Goal: Task Accomplishment & Management: Manage account settings

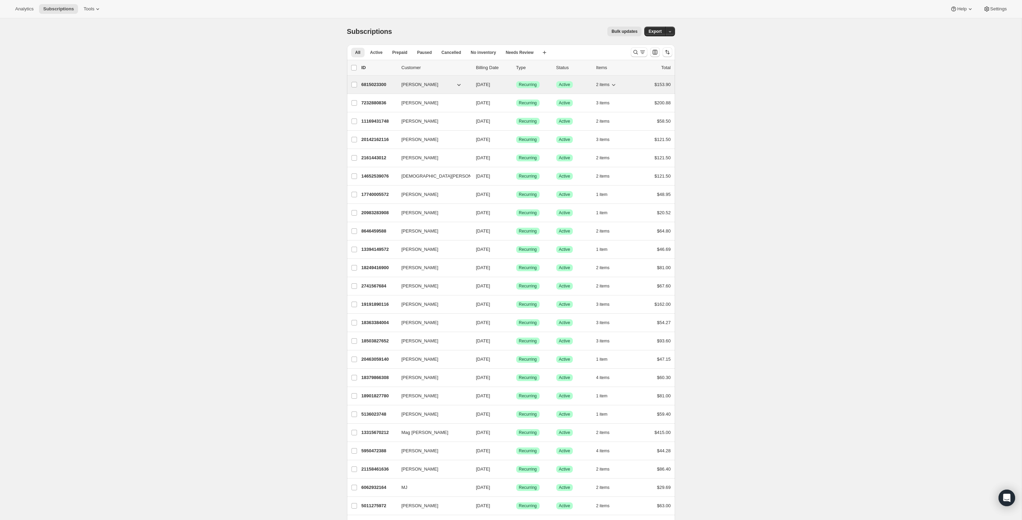
click at [614, 83] on icon "button" at bounding box center [613, 84] width 7 height 7
click at [303, 103] on div "Subscriptions. This page is ready Subscriptions Bulk updates More actions Bulk …" at bounding box center [511, 523] width 1022 height 1011
click at [382, 85] on p "6815023300" at bounding box center [378, 84] width 35 height 7
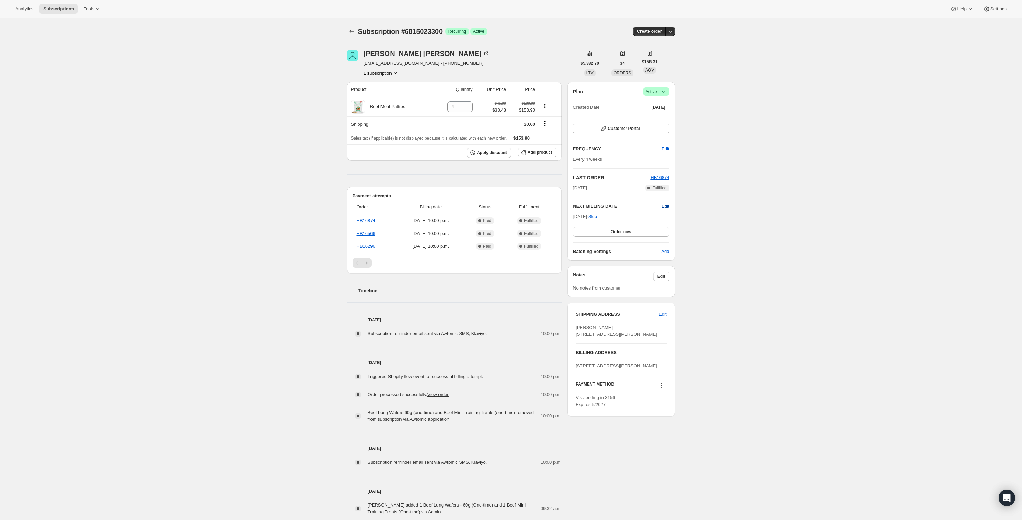
click at [664, 207] on span "Edit" at bounding box center [666, 206] width 8 height 7
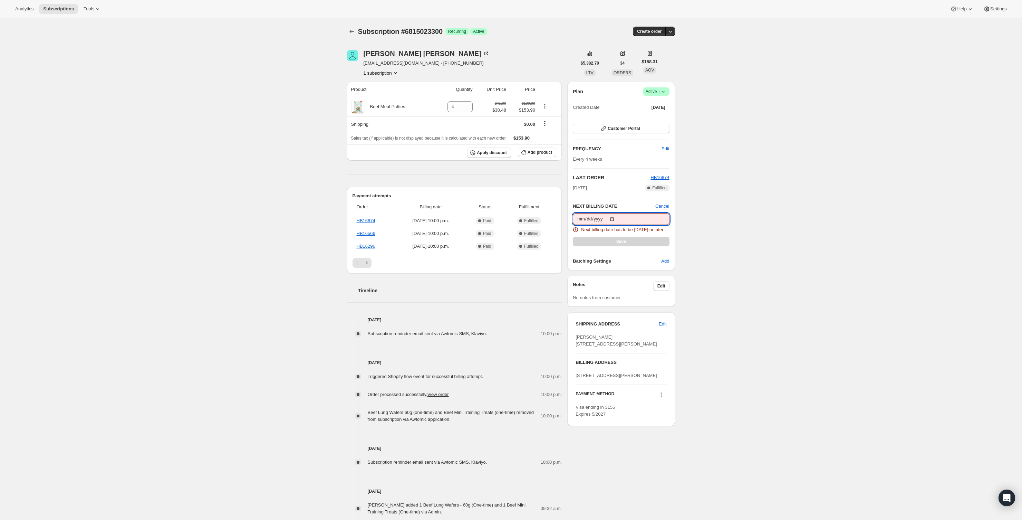
click at [630, 213] on input "[DATE]" at bounding box center [621, 219] width 96 height 12
click at [585, 216] on input "[DATE]" at bounding box center [621, 219] width 96 height 12
drag, startPoint x: 620, startPoint y: 217, endPoint x: 624, endPoint y: 216, distance: 4.4
click at [620, 217] on input "[DATE]" at bounding box center [621, 219] width 96 height 12
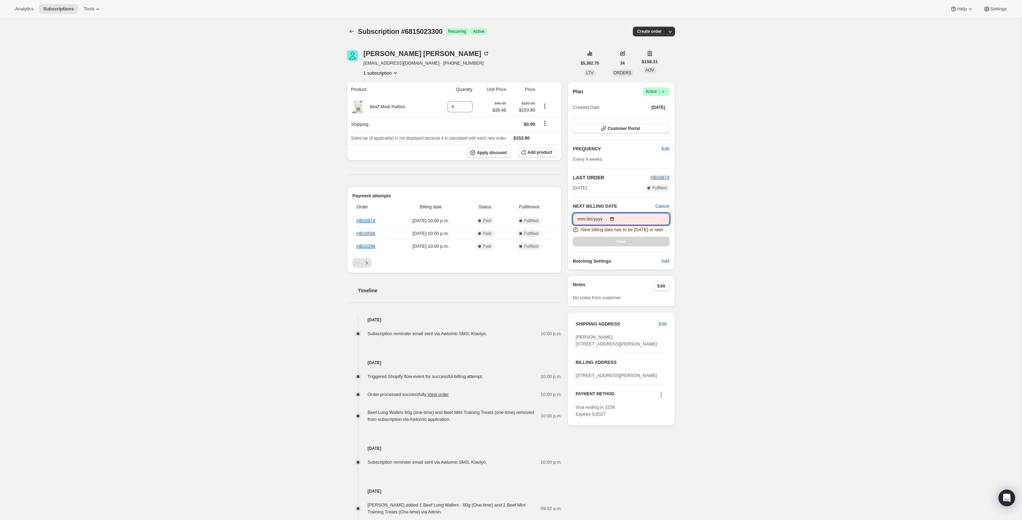
click at [621, 215] on input "[DATE]" at bounding box center [621, 219] width 96 height 12
drag, startPoint x: 616, startPoint y: 218, endPoint x: 646, endPoint y: 213, distance: 30.0
click at [617, 217] on input "[DATE]" at bounding box center [621, 219] width 96 height 12
type input "[DATE]"
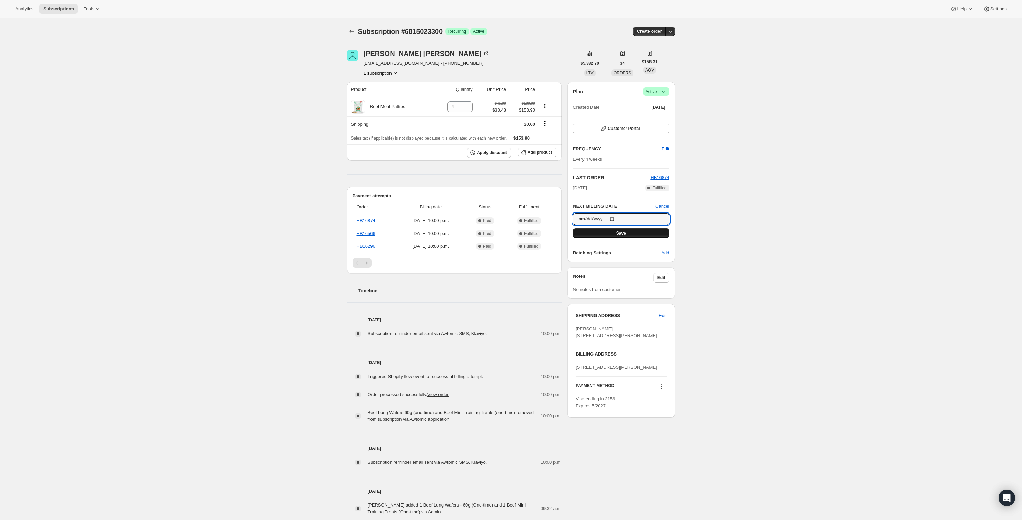
click at [641, 234] on button "Save" at bounding box center [621, 233] width 96 height 10
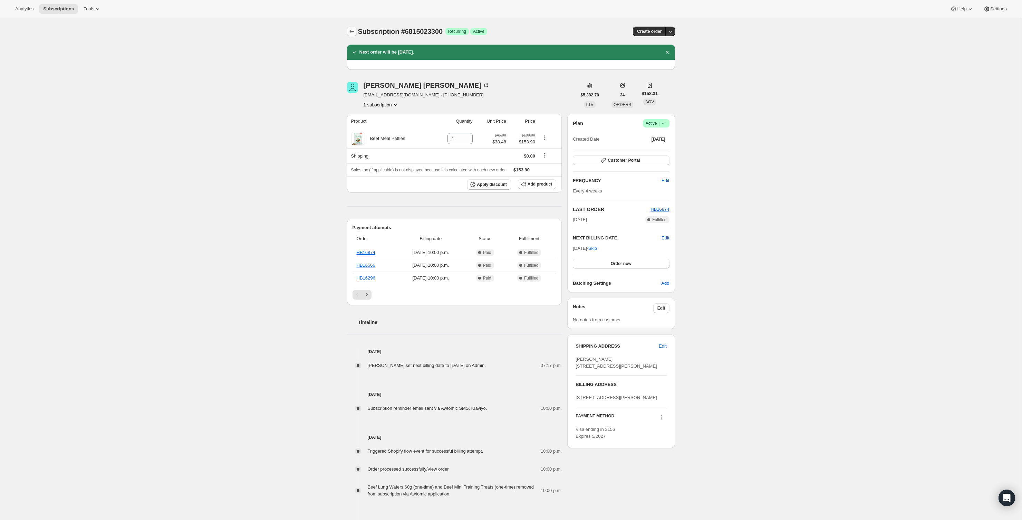
click at [353, 29] on icon "Subscriptions" at bounding box center [351, 31] width 7 height 7
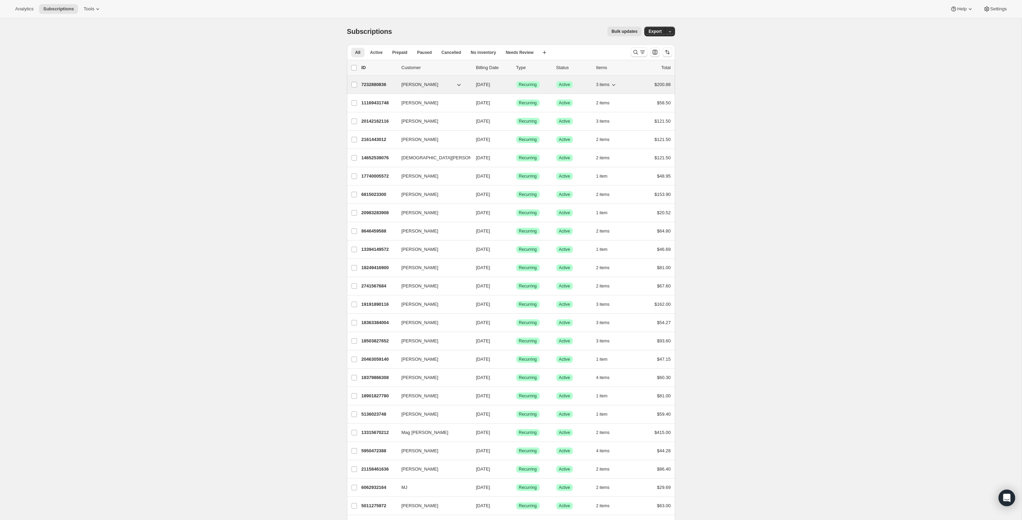
click at [614, 85] on icon "button" at bounding box center [613, 84] width 7 height 7
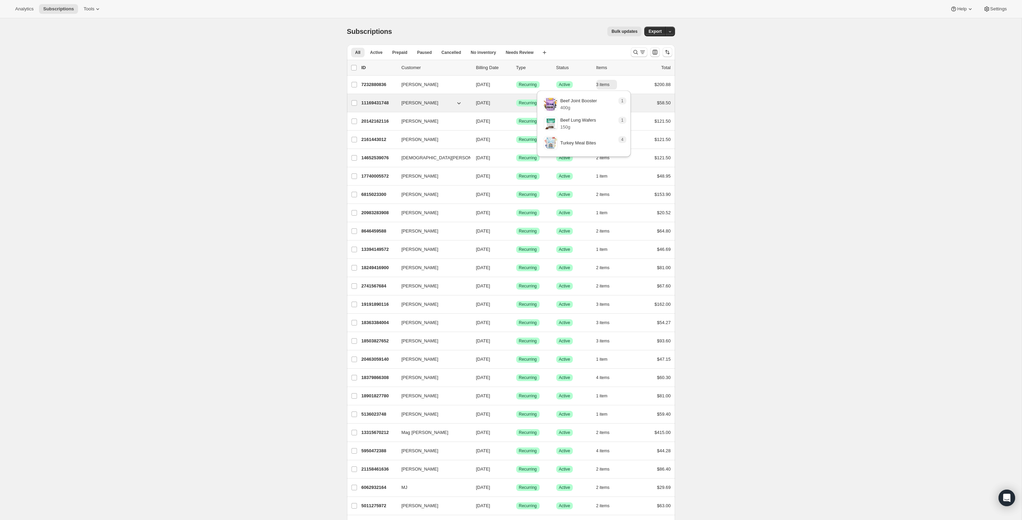
drag, startPoint x: 730, startPoint y: 93, endPoint x: 640, endPoint y: 100, distance: 89.8
click at [730, 93] on div "Subscriptions. This page is ready Subscriptions Bulk updates More actions Bulk …" at bounding box center [511, 523] width 1022 height 1011
click at [614, 103] on icon "button" at bounding box center [613, 103] width 3 height 2
drag, startPoint x: 713, startPoint y: 103, endPoint x: 634, endPoint y: 117, distance: 80.3
click at [713, 103] on div "Subscriptions. This page is ready Subscriptions Bulk updates More actions Bulk …" at bounding box center [511, 523] width 1022 height 1011
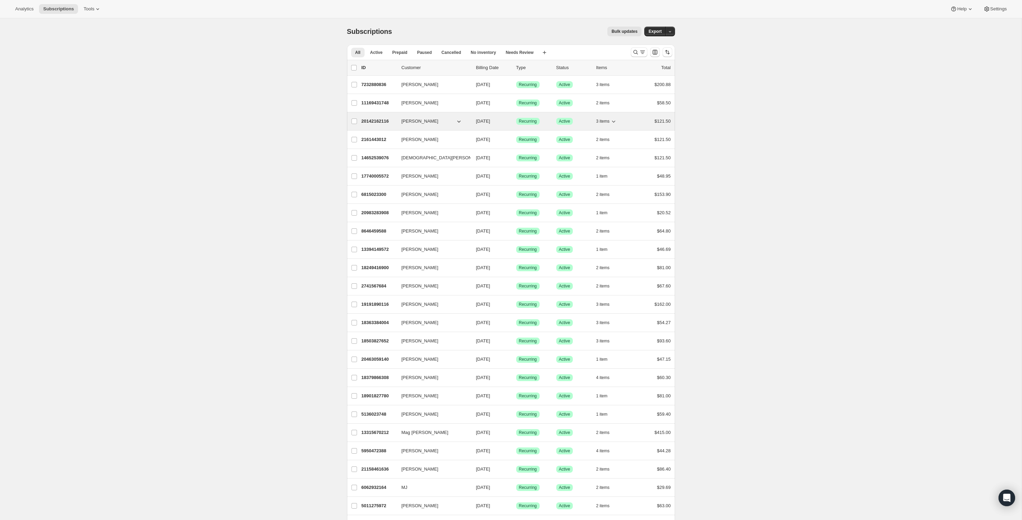
click at [615, 120] on icon "button" at bounding box center [613, 121] width 7 height 7
click at [736, 114] on div "Subscriptions. This page is ready Subscriptions Bulk updates More actions Bulk …" at bounding box center [511, 523] width 1022 height 1011
click at [615, 138] on icon "button" at bounding box center [613, 139] width 7 height 7
click at [704, 137] on div "Subscriptions. This page is ready Subscriptions Bulk updates More actions Bulk …" at bounding box center [511, 523] width 1022 height 1011
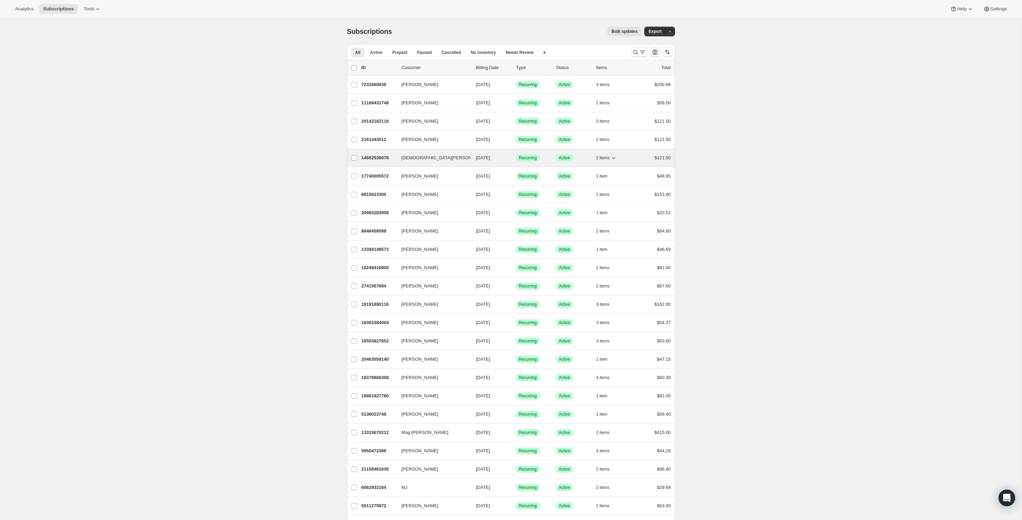
click at [614, 155] on icon "button" at bounding box center [613, 157] width 7 height 7
click at [694, 160] on div "Subscriptions. This page is ready Subscriptions Bulk updates More actions Bulk …" at bounding box center [511, 523] width 1022 height 1011
click at [613, 175] on icon "button" at bounding box center [611, 176] width 3 height 2
click at [718, 175] on div "Subscriptions. This page is ready Subscriptions Bulk updates More actions Bulk …" at bounding box center [511, 523] width 1022 height 1011
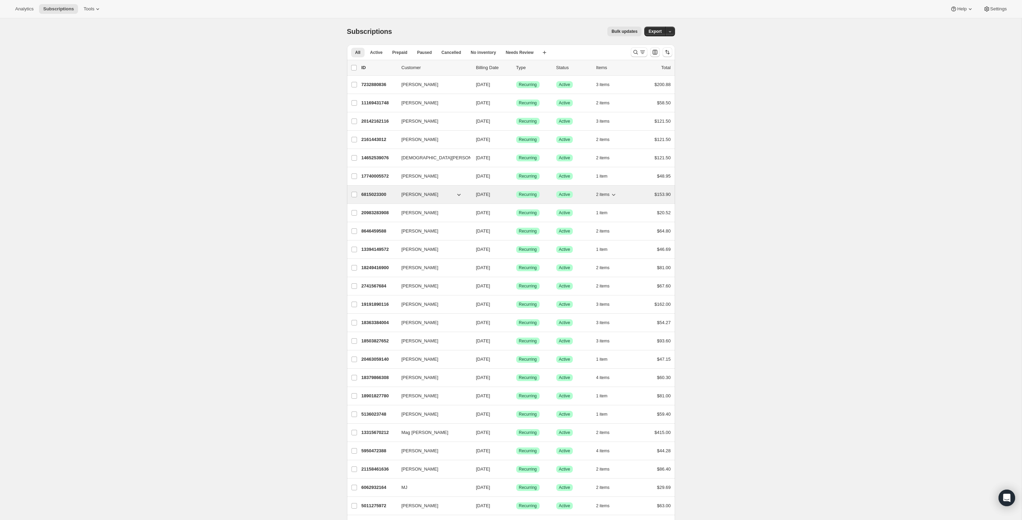
click at [616, 192] on icon "button" at bounding box center [613, 194] width 7 height 7
click at [711, 187] on div "Subscriptions. This page is ready Subscriptions Bulk updates More actions Bulk …" at bounding box center [511, 523] width 1022 height 1011
click at [614, 175] on icon "button" at bounding box center [611, 176] width 7 height 7
click at [704, 174] on div "Subscriptions. This page is ready Subscriptions Bulk updates More actions Bulk …" at bounding box center [511, 523] width 1022 height 1011
click at [612, 210] on icon "button" at bounding box center [611, 212] width 7 height 7
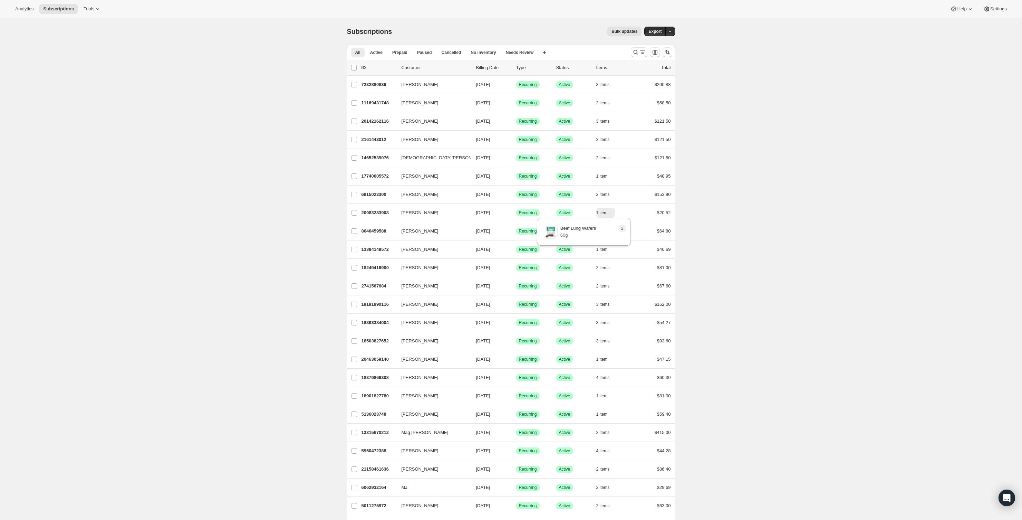
click at [676, 206] on div "Subscriptions. This page is ready Subscriptions Bulk updates More actions Bulk …" at bounding box center [511, 523] width 345 height 1011
click at [615, 229] on icon "button" at bounding box center [613, 231] width 7 height 7
click at [718, 230] on div "Subscriptions. This page is ready Subscriptions Bulk updates More actions Bulk …" at bounding box center [511, 523] width 1022 height 1011
click at [612, 248] on icon "button" at bounding box center [611, 249] width 7 height 7
click at [727, 250] on div "Subscriptions. This page is ready Subscriptions Bulk updates More actions Bulk …" at bounding box center [511, 523] width 1022 height 1011
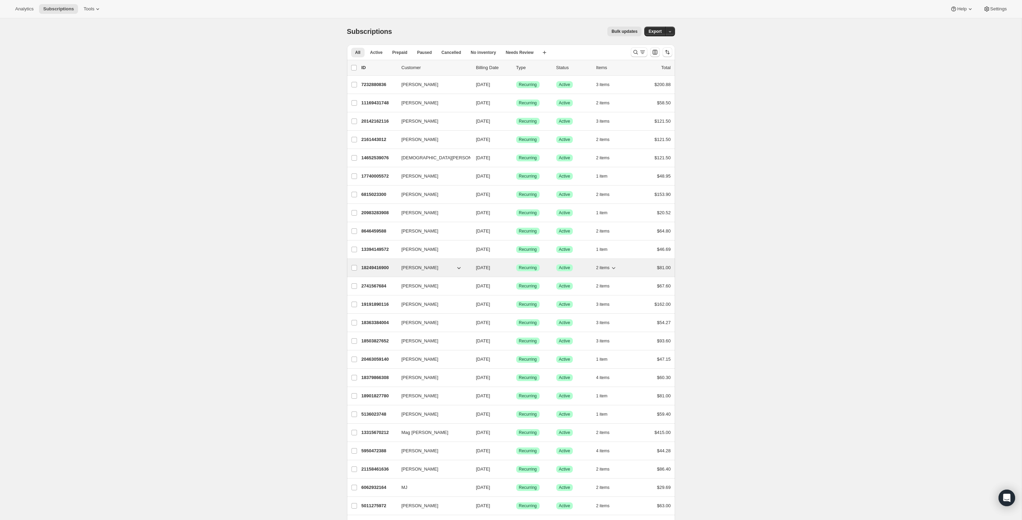
click at [614, 265] on icon "button" at bounding box center [613, 267] width 7 height 7
click at [707, 275] on div "Subscriptions. This page is ready Subscriptions Bulk updates More actions Bulk …" at bounding box center [511, 523] width 1022 height 1011
click at [615, 283] on icon "button" at bounding box center [613, 285] width 7 height 7
drag, startPoint x: 732, startPoint y: 283, endPoint x: 726, endPoint y: 285, distance: 5.4
click at [731, 283] on div "Subscriptions. This page is ready Subscriptions Bulk updates More actions Bulk …" at bounding box center [511, 523] width 1022 height 1011
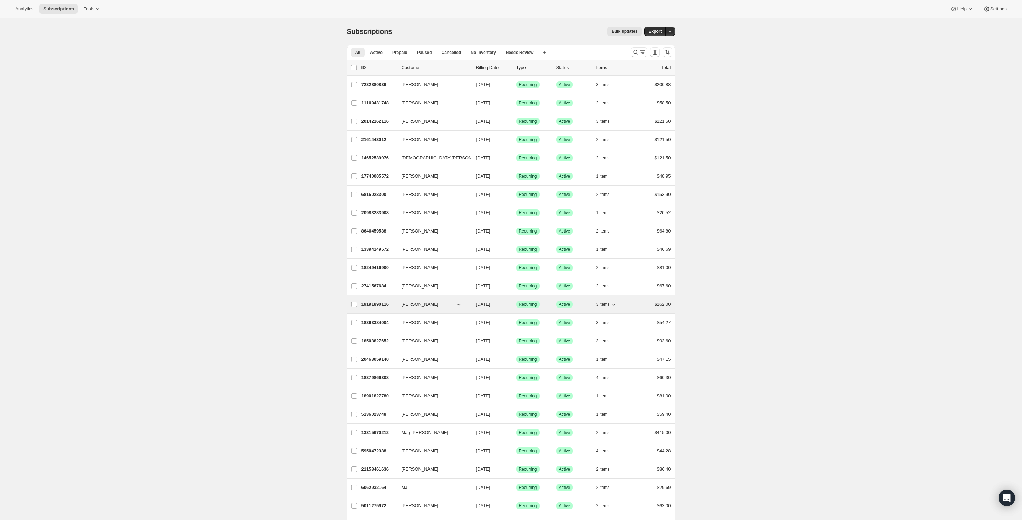
click at [616, 303] on icon "button" at bounding box center [613, 304] width 3 height 2
click at [703, 302] on div "Subscriptions. This page is ready Subscriptions Bulk updates More actions Bulk …" at bounding box center [511, 523] width 1022 height 1011
click at [615, 319] on icon "button" at bounding box center [613, 322] width 7 height 7
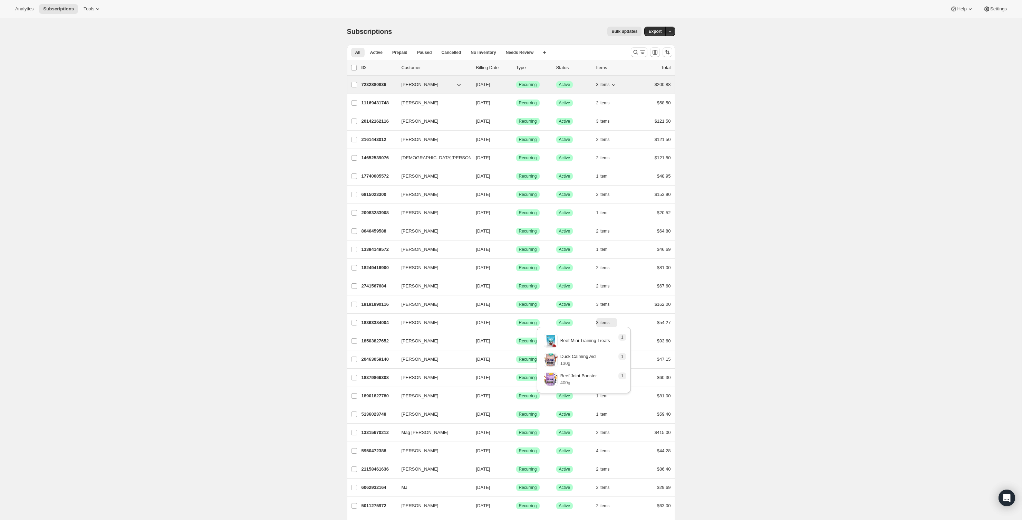
click at [616, 82] on icon "button" at bounding box center [613, 84] width 7 height 7
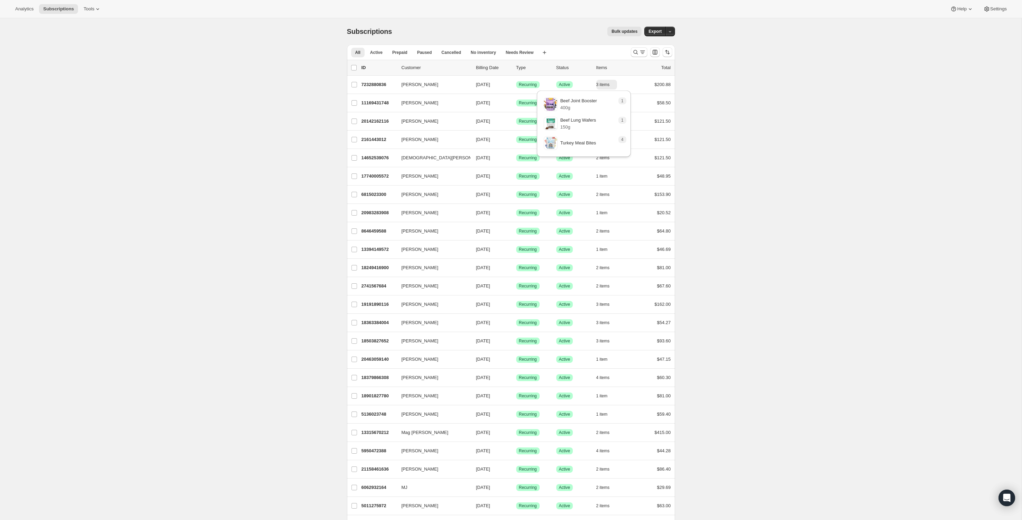
click at [721, 96] on div "Subscriptions. This page is ready Subscriptions Bulk updates More actions Bulk …" at bounding box center [511, 523] width 1022 height 1011
click at [615, 101] on icon "button" at bounding box center [613, 102] width 7 height 7
click at [732, 106] on div "Subscriptions. This page is ready Subscriptions Bulk updates More actions Bulk …" at bounding box center [511, 523] width 1022 height 1011
click at [615, 119] on icon "button" at bounding box center [613, 121] width 7 height 7
click at [416, 120] on span "[PERSON_NAME]" at bounding box center [420, 121] width 37 height 7
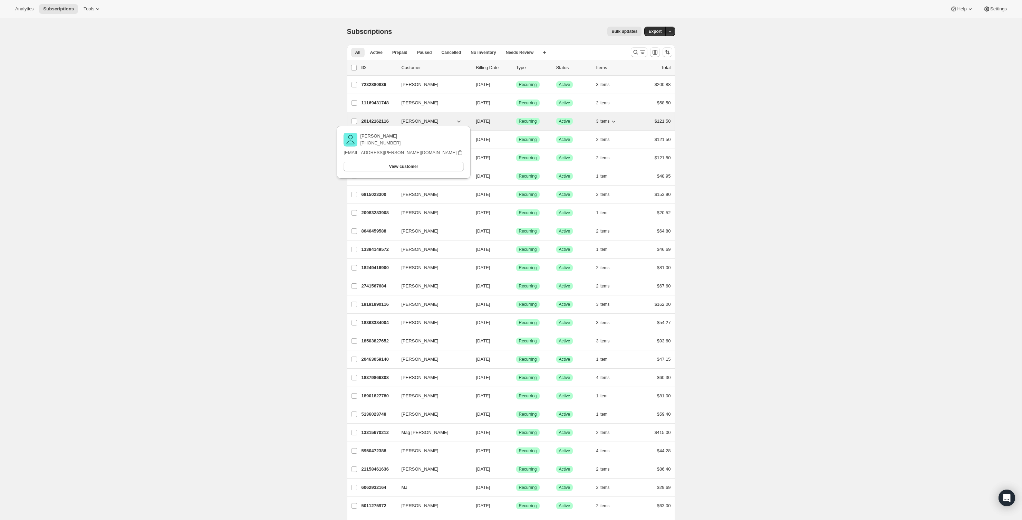
click at [370, 120] on p "20142162116" at bounding box center [378, 121] width 35 height 7
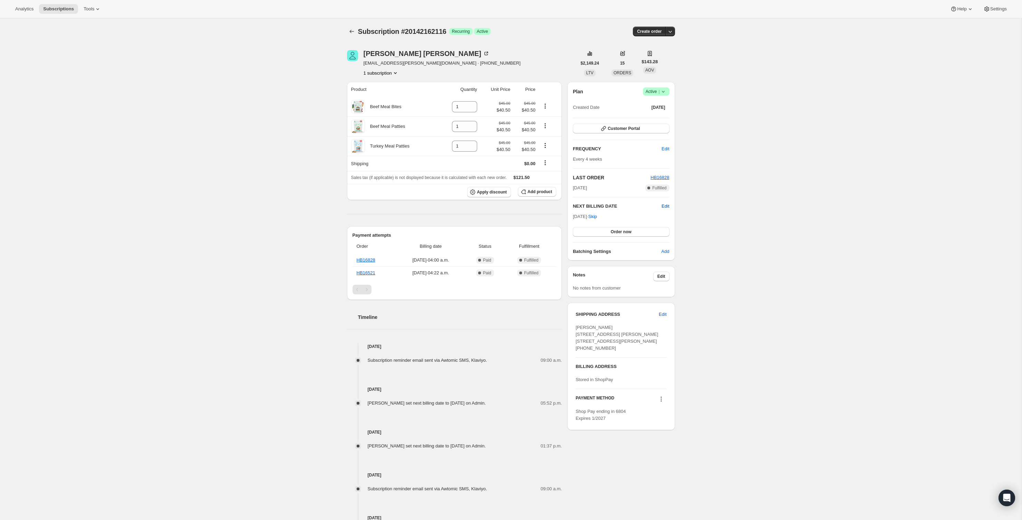
click at [664, 206] on span "Edit" at bounding box center [666, 206] width 8 height 7
click at [635, 215] on input "[DATE]" at bounding box center [621, 219] width 96 height 12
click at [616, 218] on input "[DATE]" at bounding box center [621, 219] width 96 height 12
type input "[DATE]"
click at [644, 233] on button "Save" at bounding box center [621, 233] width 96 height 10
